Goal: Task Accomplishment & Management: Manage account settings

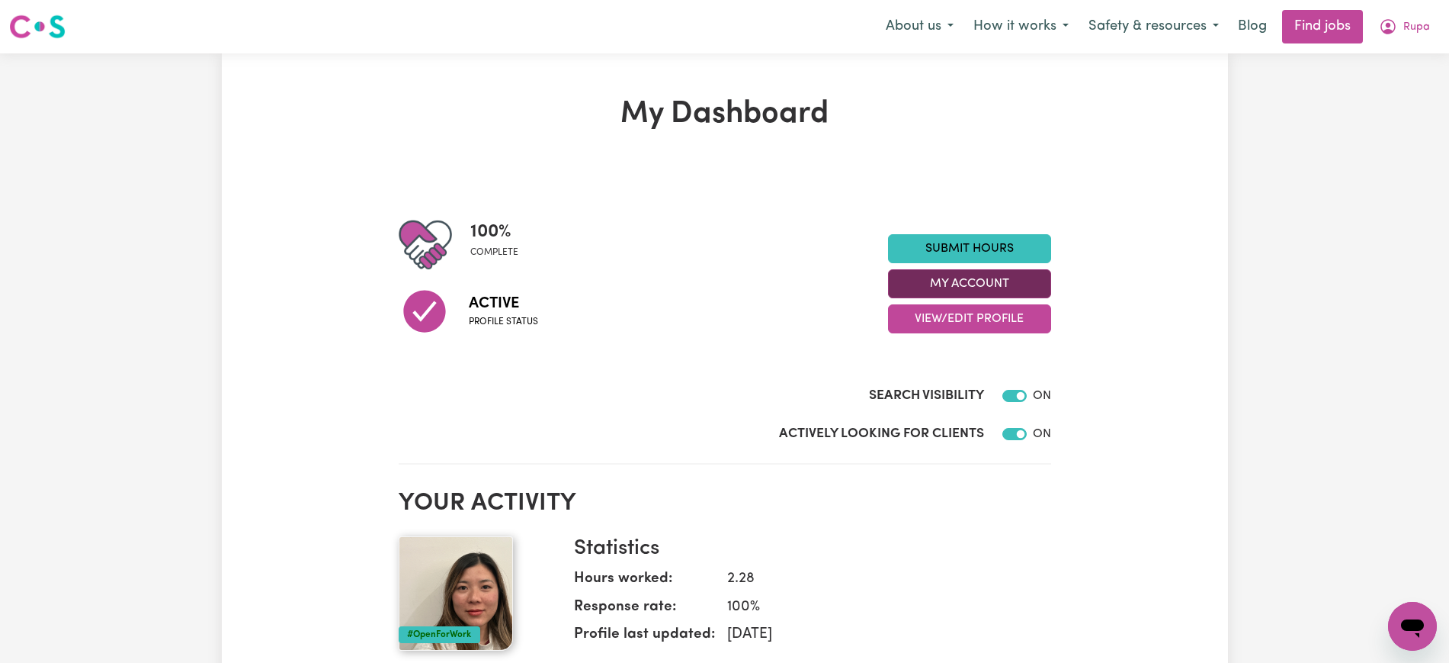
click at [920, 279] on button "My Account" at bounding box center [969, 283] width 163 height 29
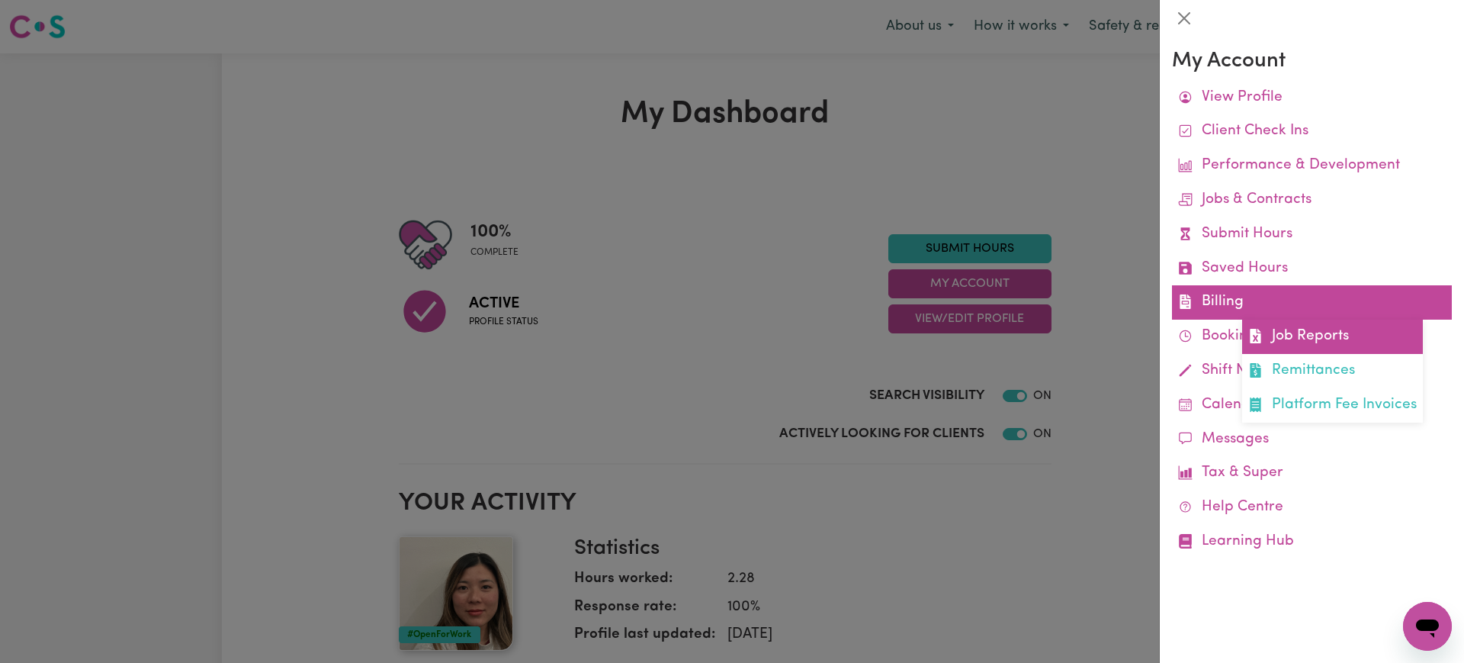
click at [1259, 335] on icon at bounding box center [1255, 336] width 11 height 14
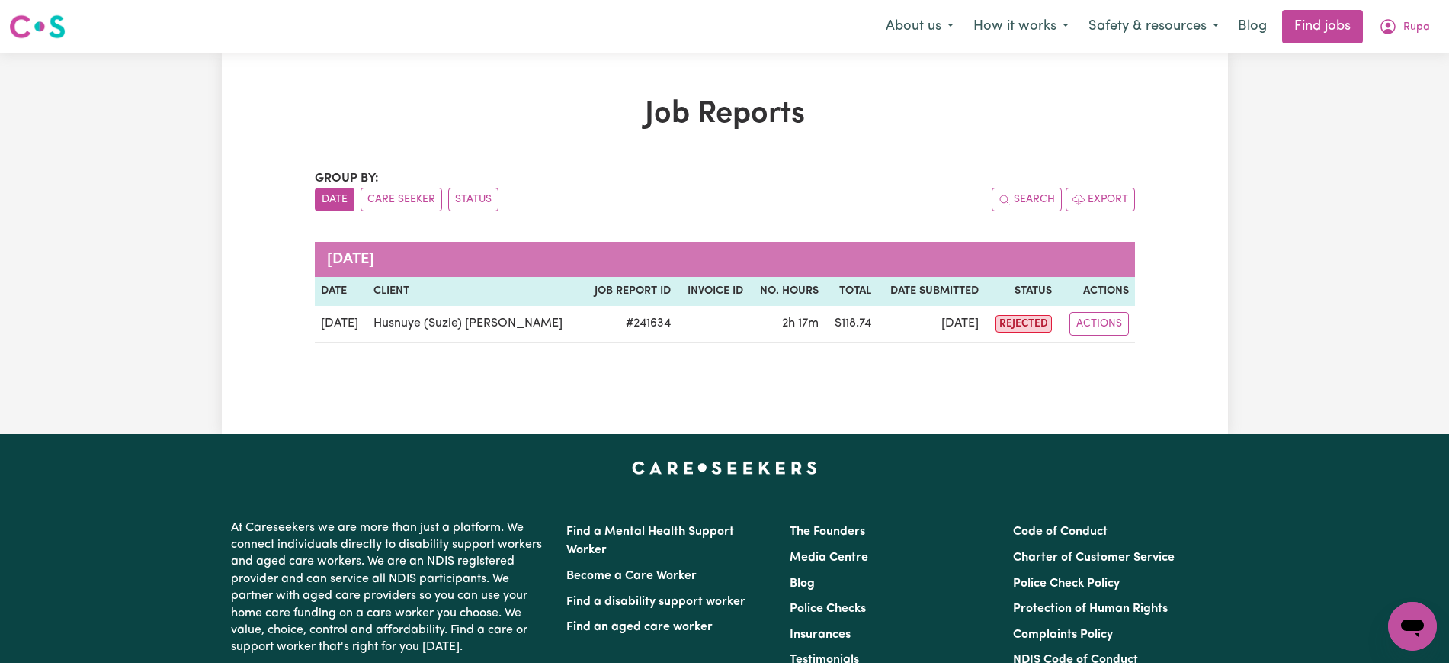
click at [900, 101] on h1 "Job Reports" at bounding box center [725, 114] width 820 height 37
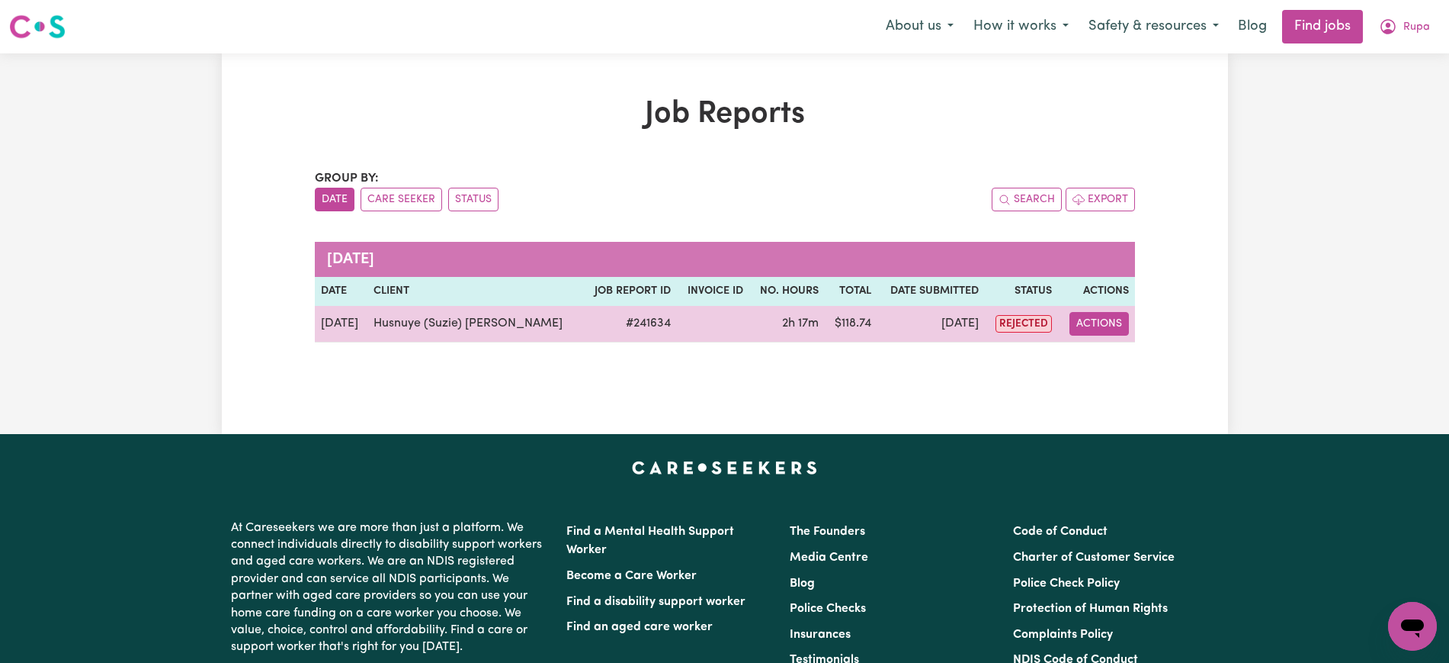
click at [1107, 319] on button "Actions" at bounding box center [1099, 324] width 59 height 24
click at [1110, 347] on link "View Job Report" at bounding box center [1140, 359] width 130 height 30
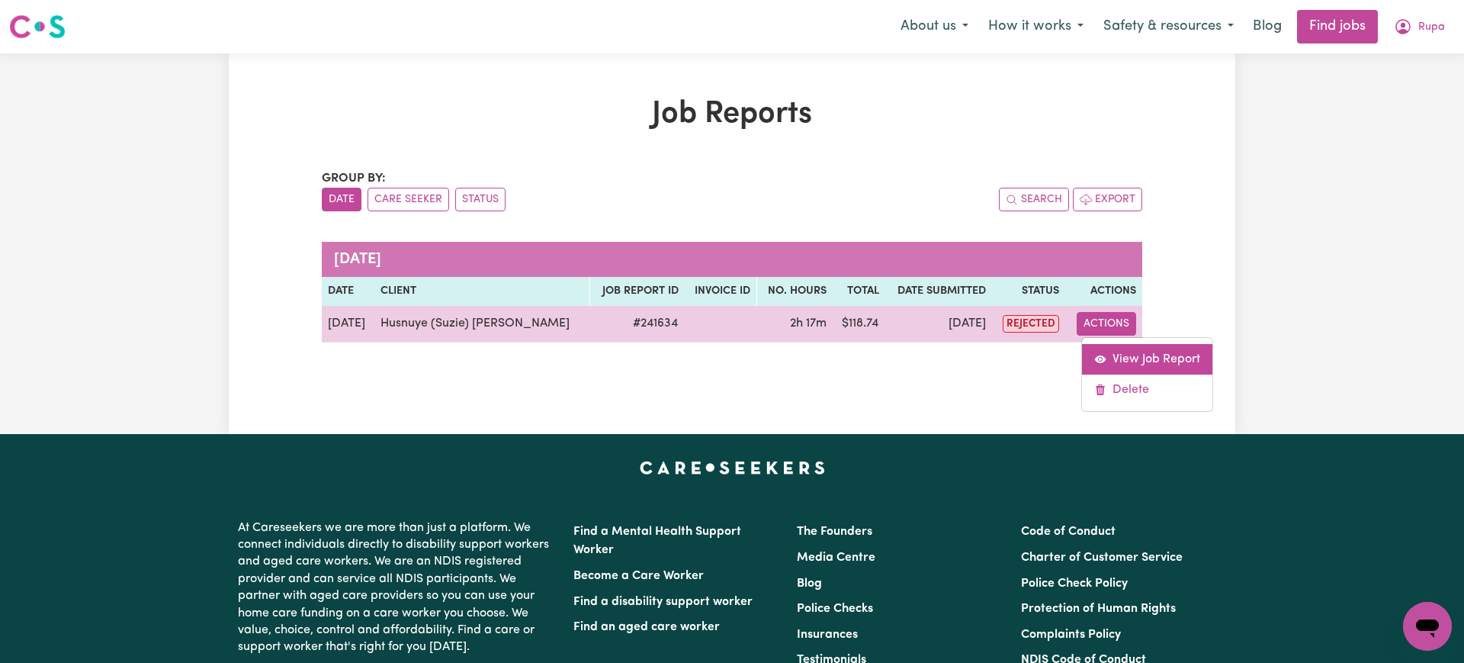
select select "pm"
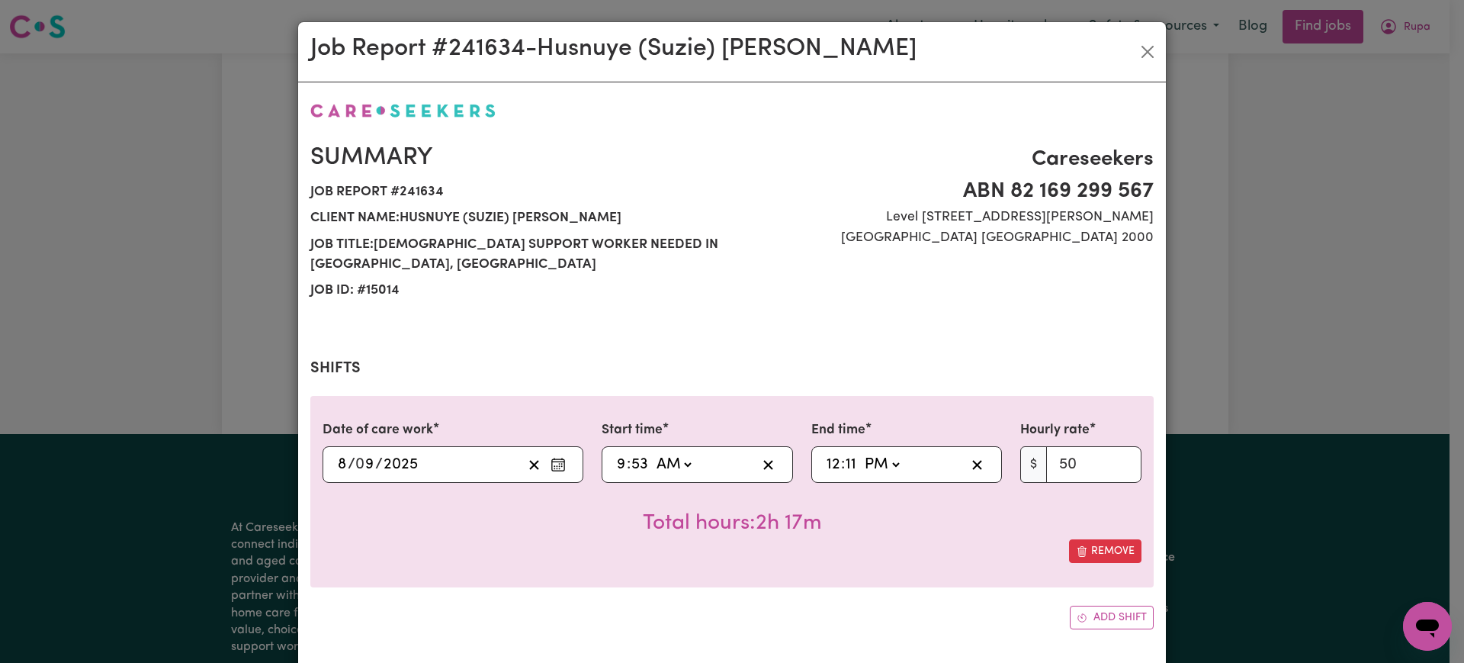
select select "50-Weekday"
click at [616, 461] on input "9" at bounding box center [621, 464] width 11 height 23
type input "01:53"
type input "10"
type input "10:00"
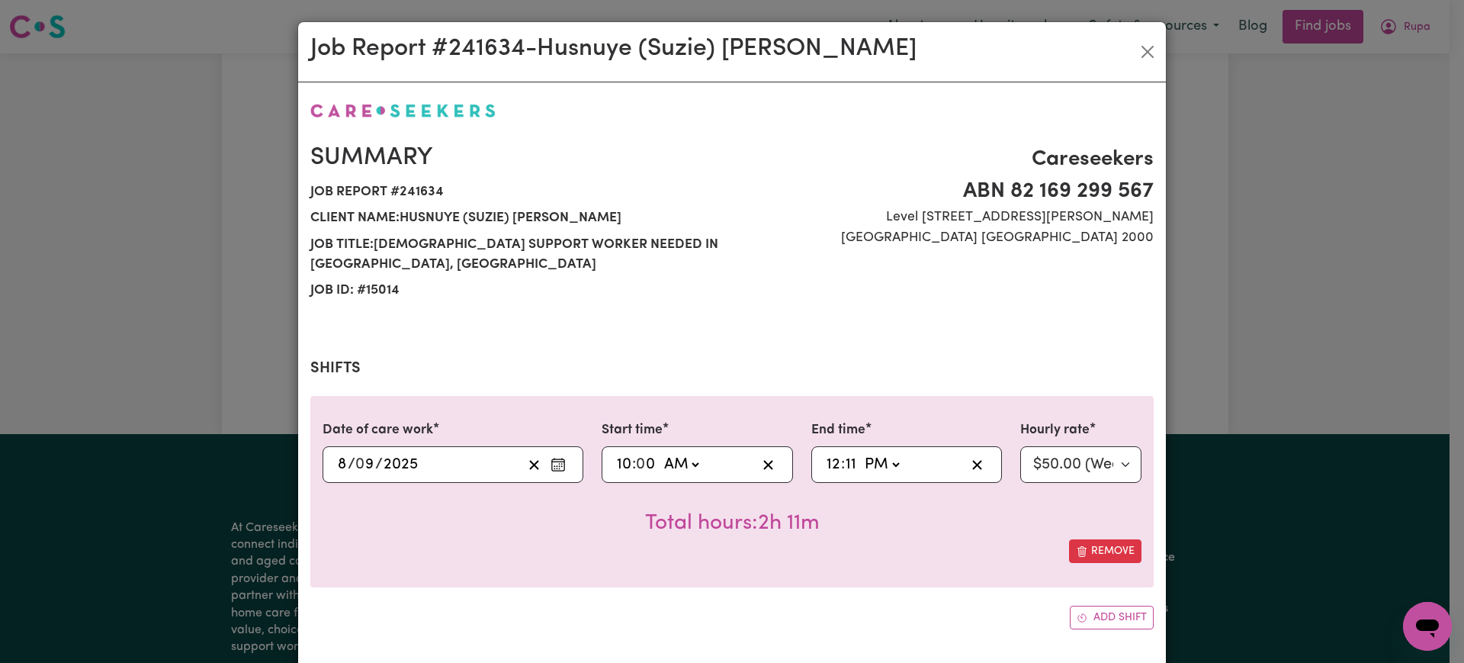
type input "0"
type input "13:11"
type input "1"
type input "12:11"
type input "12"
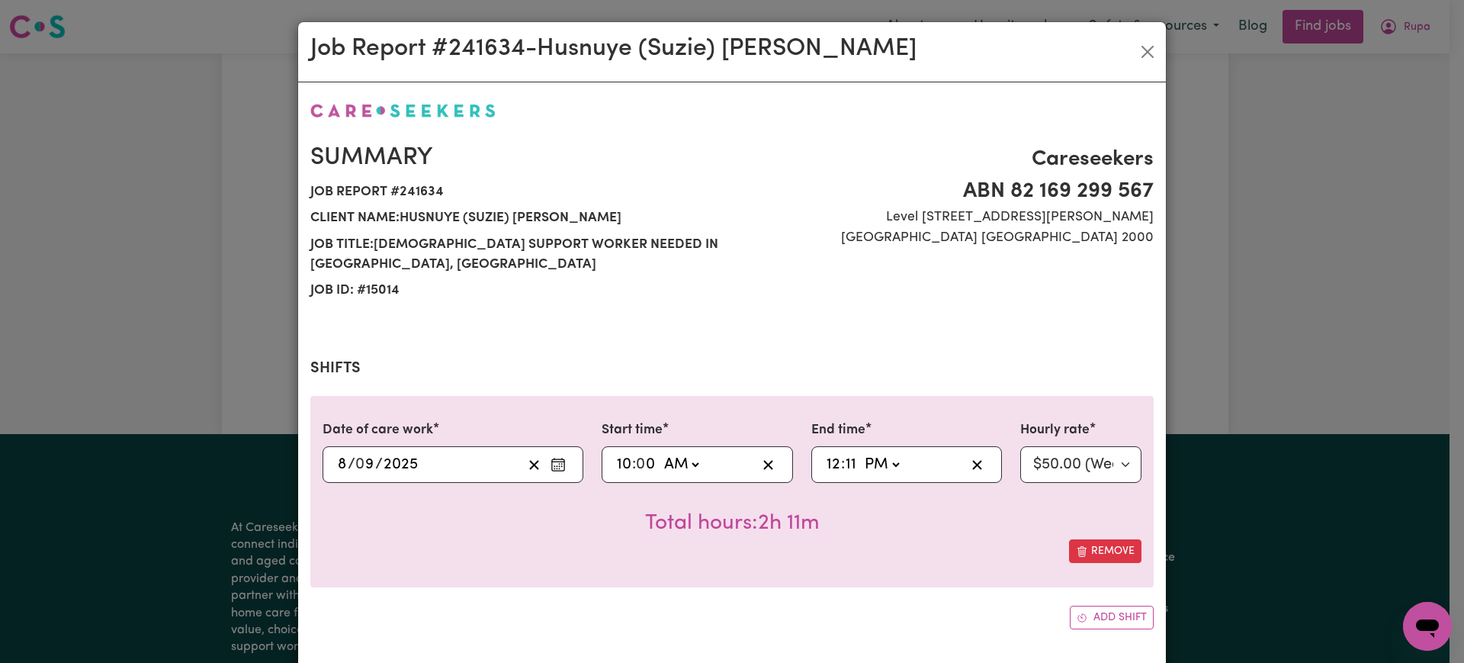
type input "12:00"
type input "0"
click at [580, 574] on div "Date of care work [DATE] 8 / 0 9 / 2025 Start time 10:00 10 : 0 0 AM PM End tim…" at bounding box center [731, 491] width 843 height 191
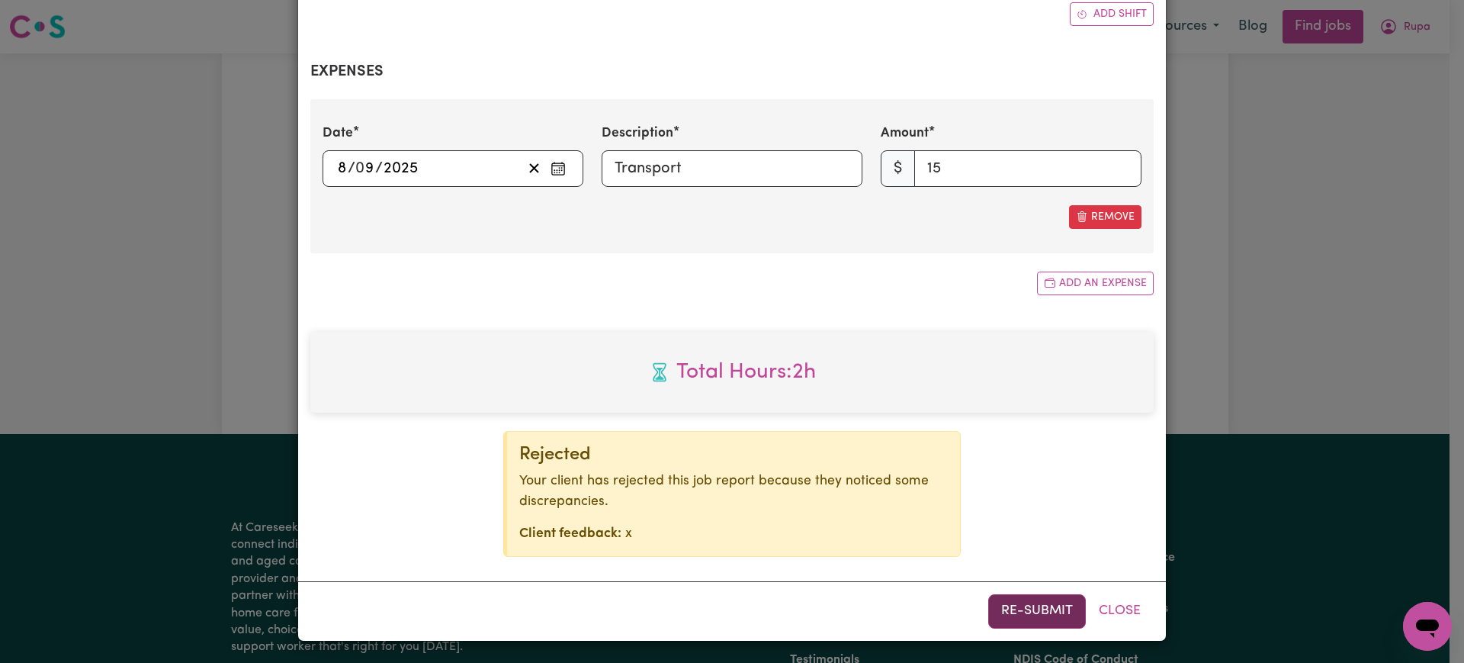
click at [1029, 606] on button "Re-submit" at bounding box center [1037, 611] width 98 height 34
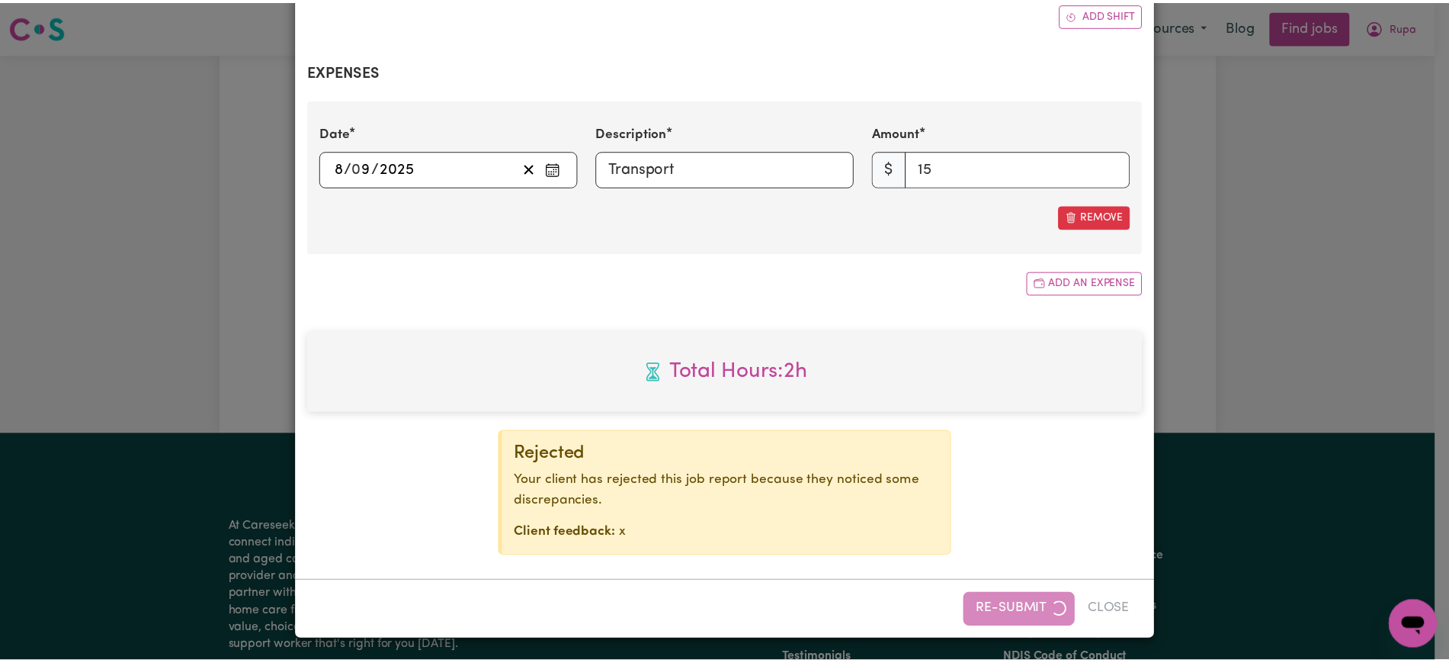
scroll to position [586, 0]
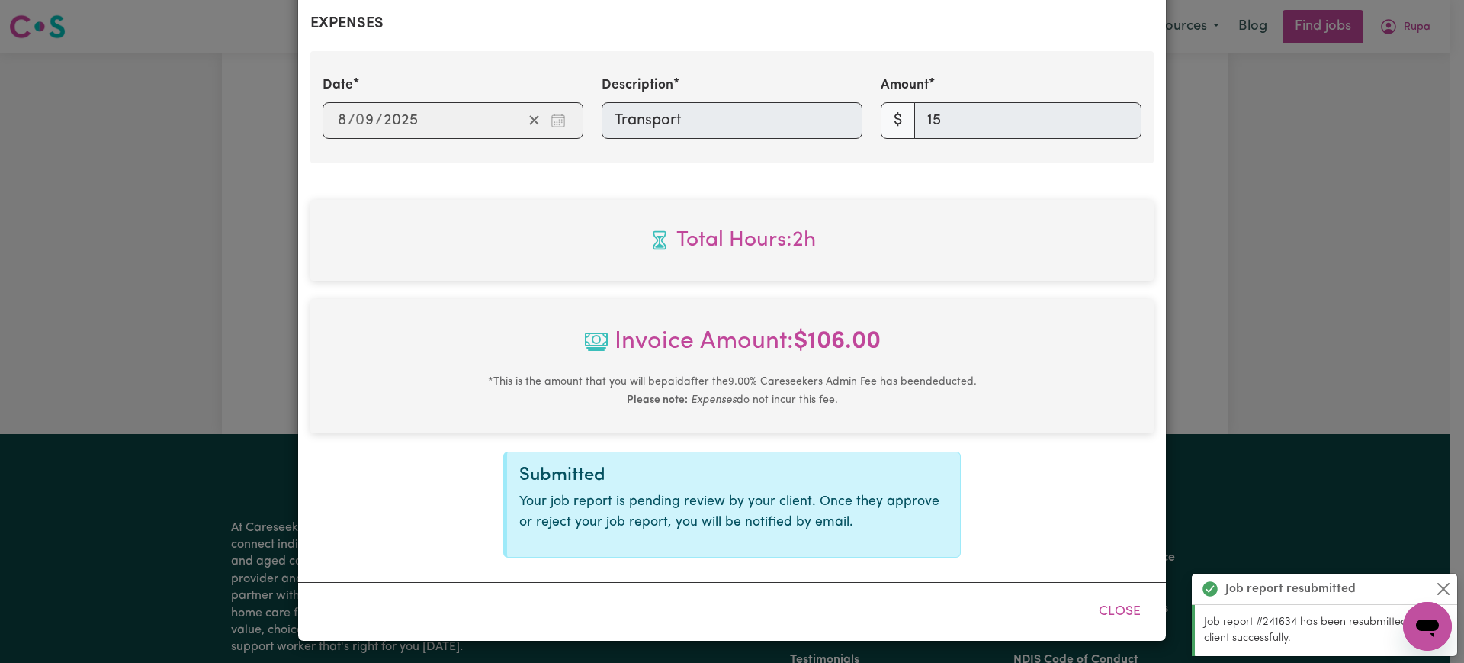
drag, startPoint x: 1349, startPoint y: 249, endPoint x: 1019, endPoint y: 130, distance: 350.9
click at [1349, 249] on div "Job Report # 241634 - Husnuye ([PERSON_NAME]) Behaettin Summary Job report # 24…" at bounding box center [732, 331] width 1464 height 663
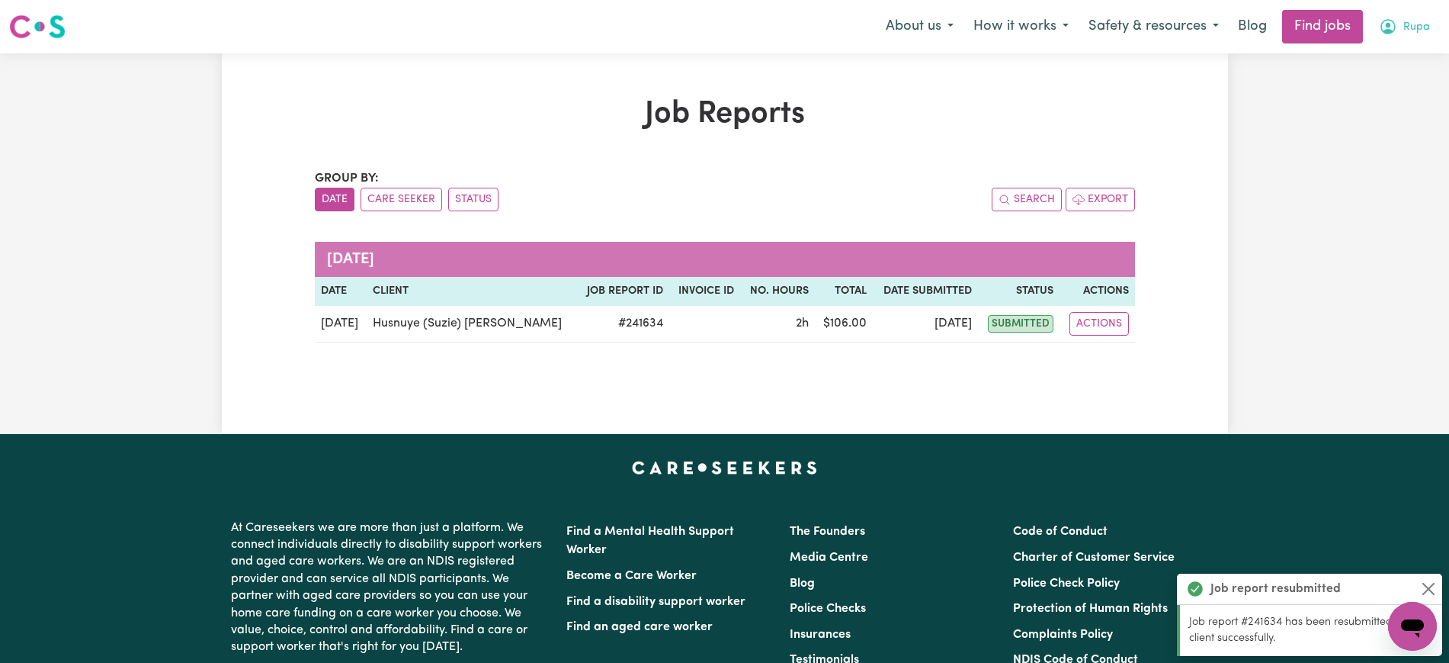
click at [1404, 27] on span "Rupa" at bounding box center [1417, 27] width 27 height 17
click at [1376, 112] on link "Logout" at bounding box center [1379, 116] width 120 height 29
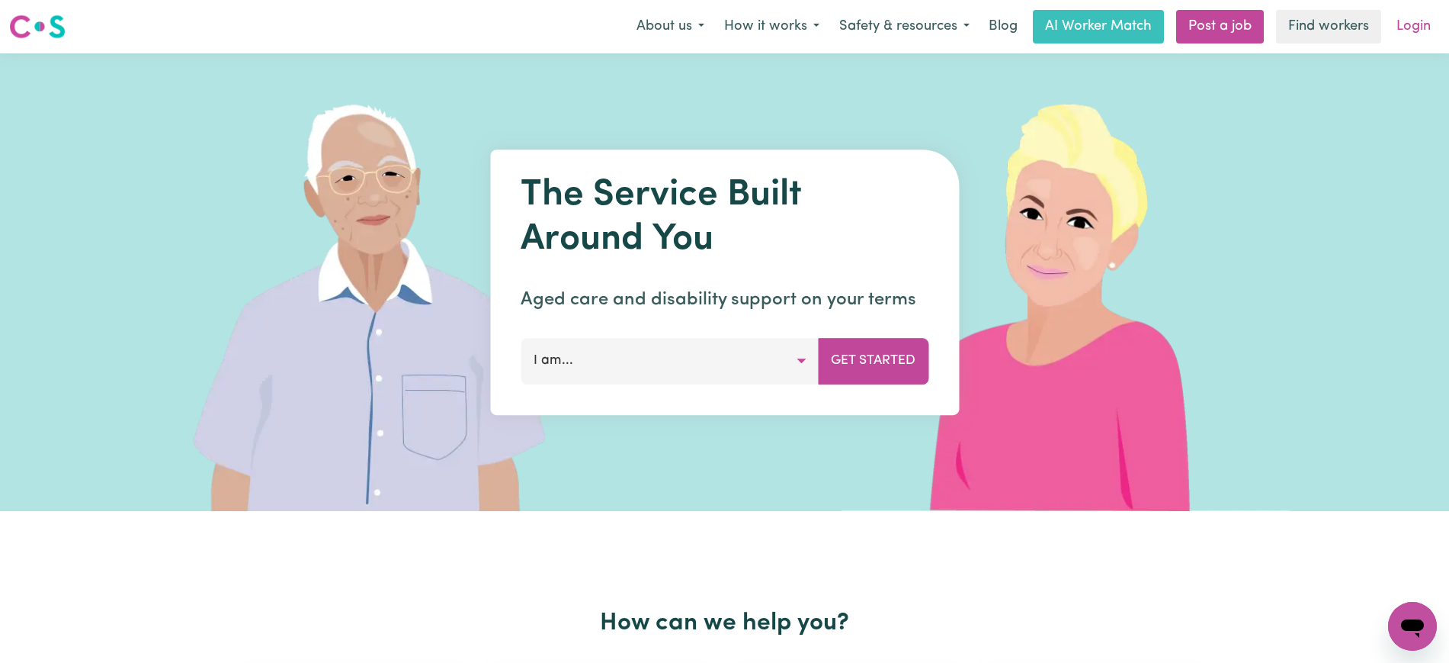
click at [1404, 37] on link "Login" at bounding box center [1414, 27] width 53 height 34
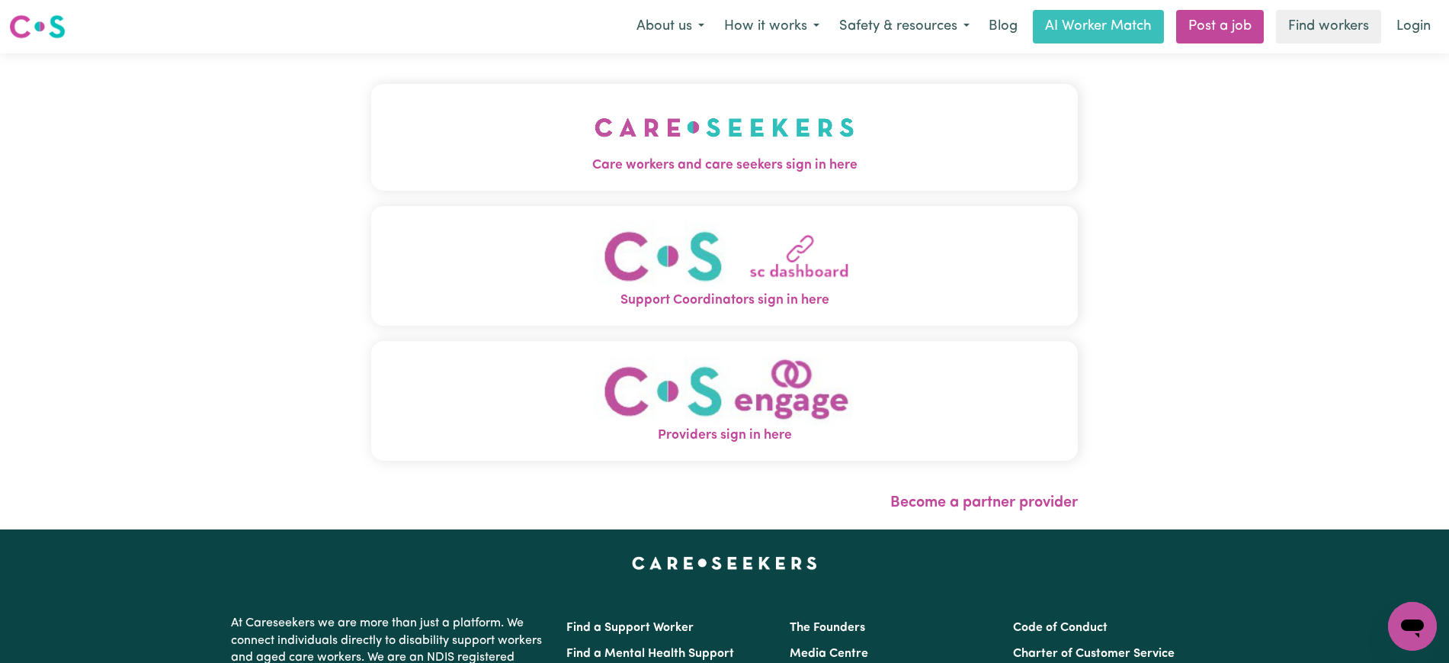
click at [551, 152] on button "Care workers and care seekers sign in here" at bounding box center [724, 137] width 707 height 107
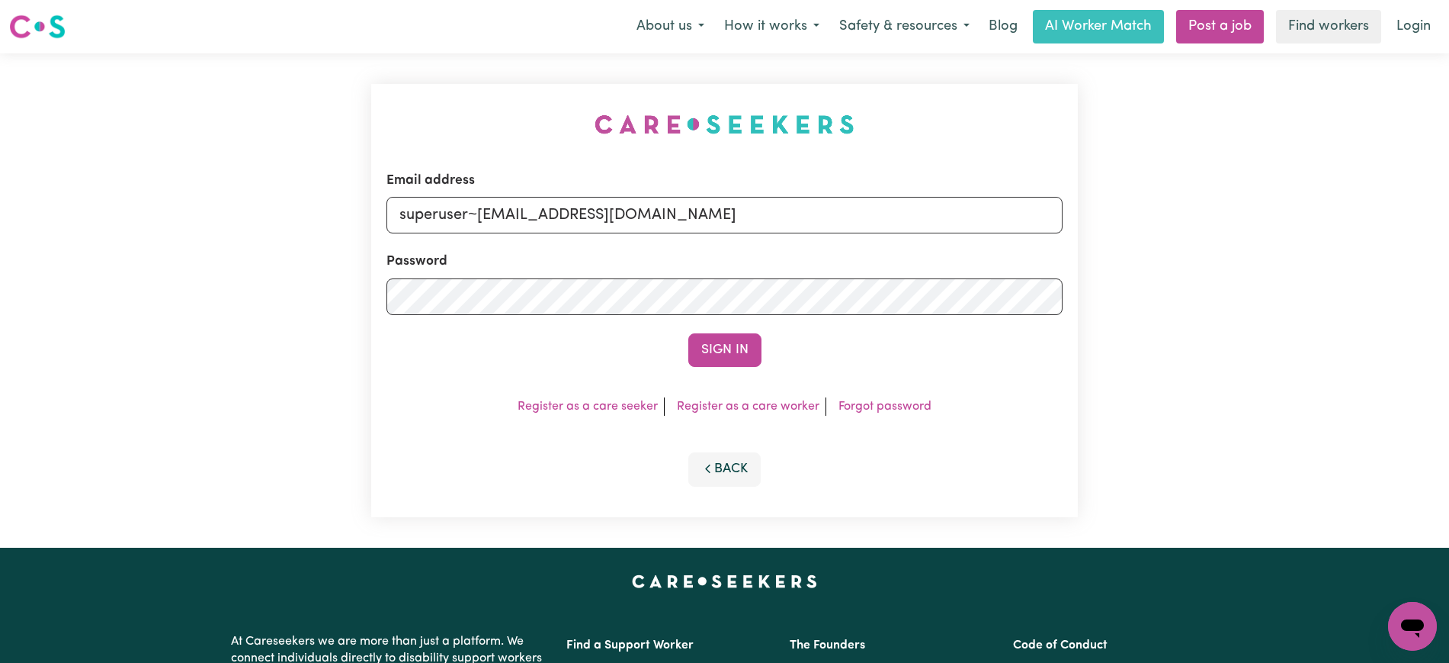
click at [518, 79] on div "Email address superuser~[EMAIL_ADDRESS][DOMAIN_NAME] Password Sign In Register …" at bounding box center [724, 300] width 725 height 494
drag, startPoint x: 476, startPoint y: 217, endPoint x: 1401, endPoint y: 249, distance: 925.3
click at [1401, 249] on div "Email address superuser~[EMAIL_ADDRESS][DOMAIN_NAME] Password Sign In Register …" at bounding box center [724, 300] width 1449 height 494
type input "[EMAIL_ADDRESS][DOMAIN_NAME]"
click at [688, 333] on button "Sign In" at bounding box center [724, 350] width 73 height 34
